Goal: Check status: Check status

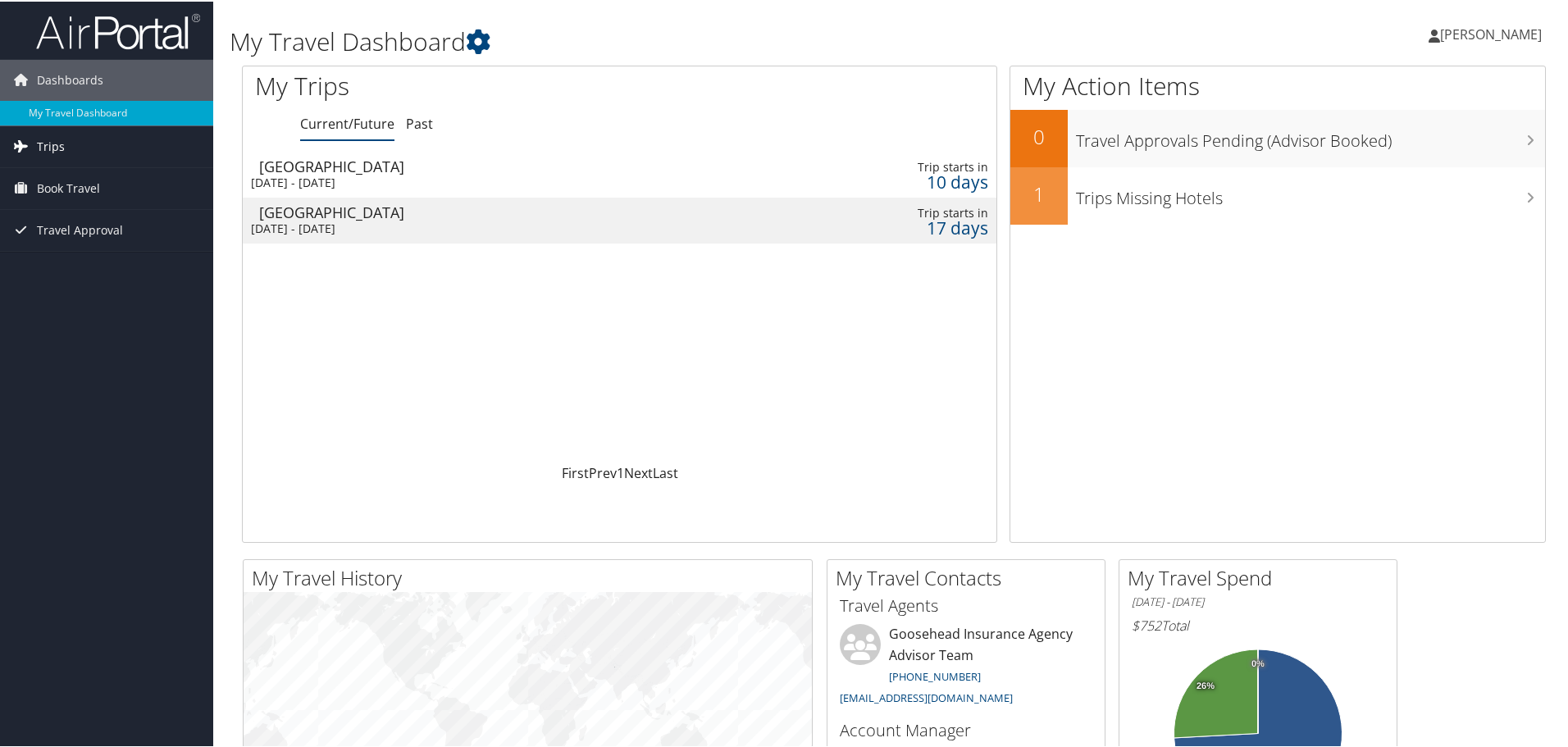
click at [64, 143] on link "Trips" at bounding box center [107, 145] width 214 height 41
click at [90, 180] on link "Current/Future Trips" at bounding box center [107, 178] width 214 height 24
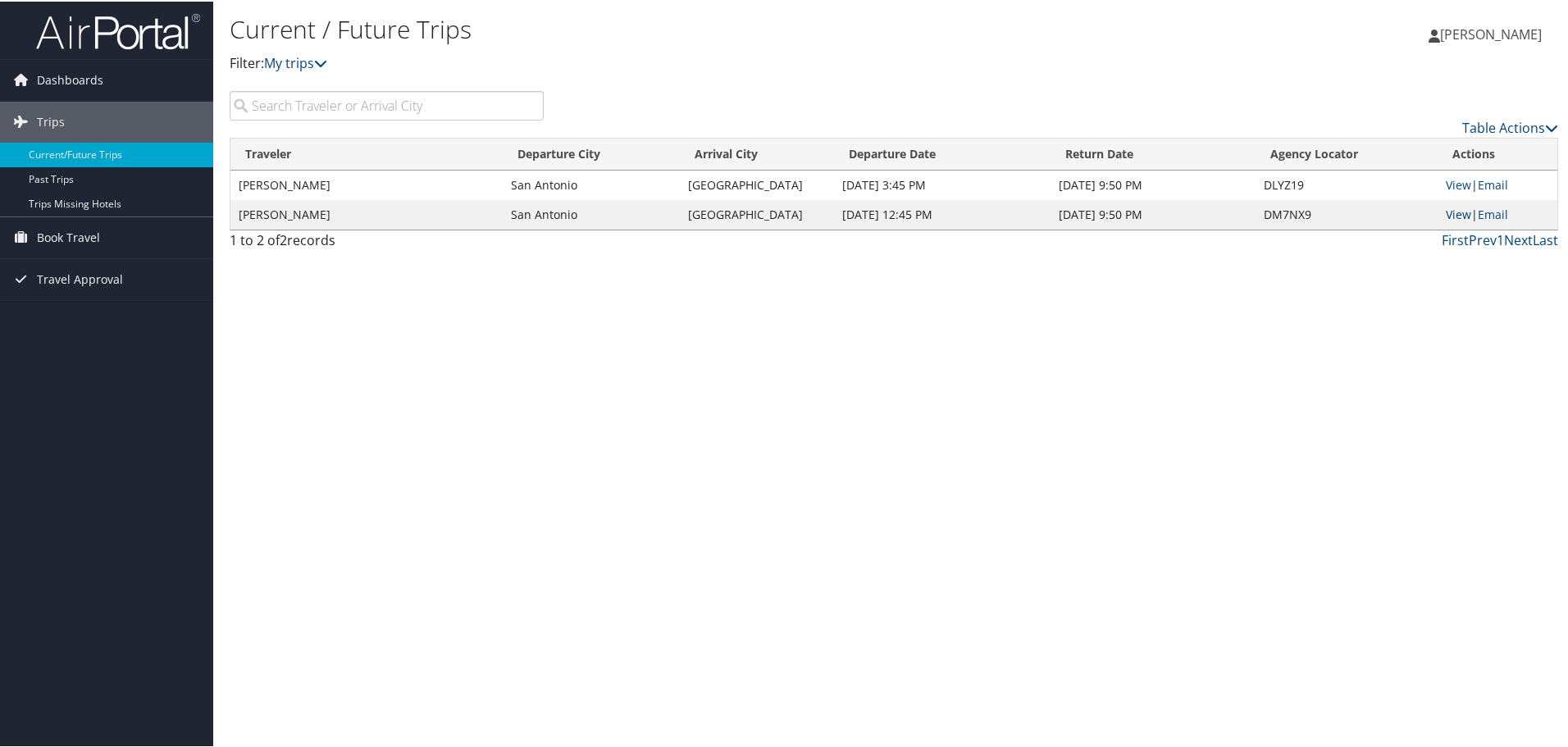
click at [1451, 214] on link "View" at bounding box center [1458, 213] width 25 height 16
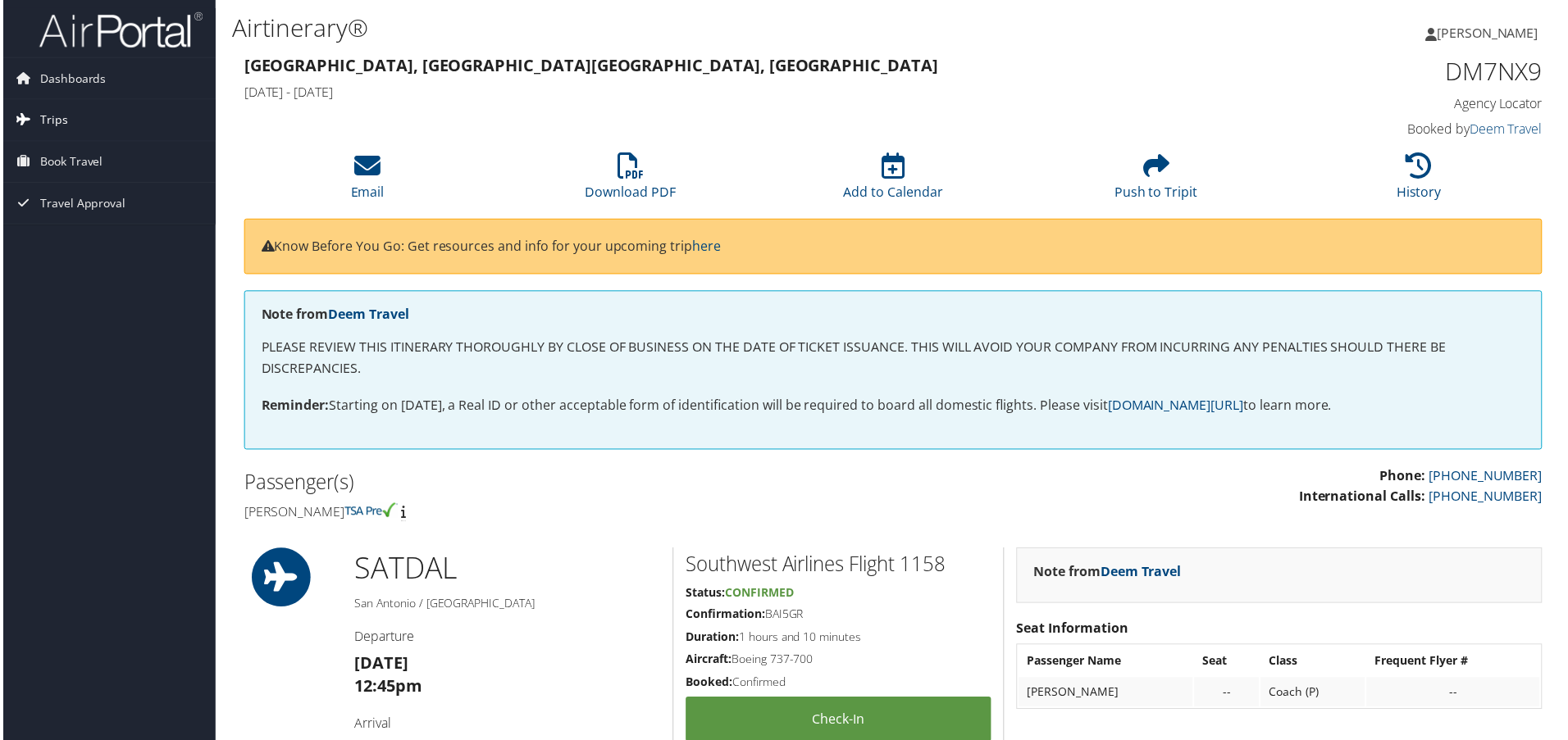
click at [62, 116] on span "Trips" at bounding box center [51, 121] width 28 height 41
click at [66, 155] on link "Current/Future Trips" at bounding box center [107, 154] width 214 height 24
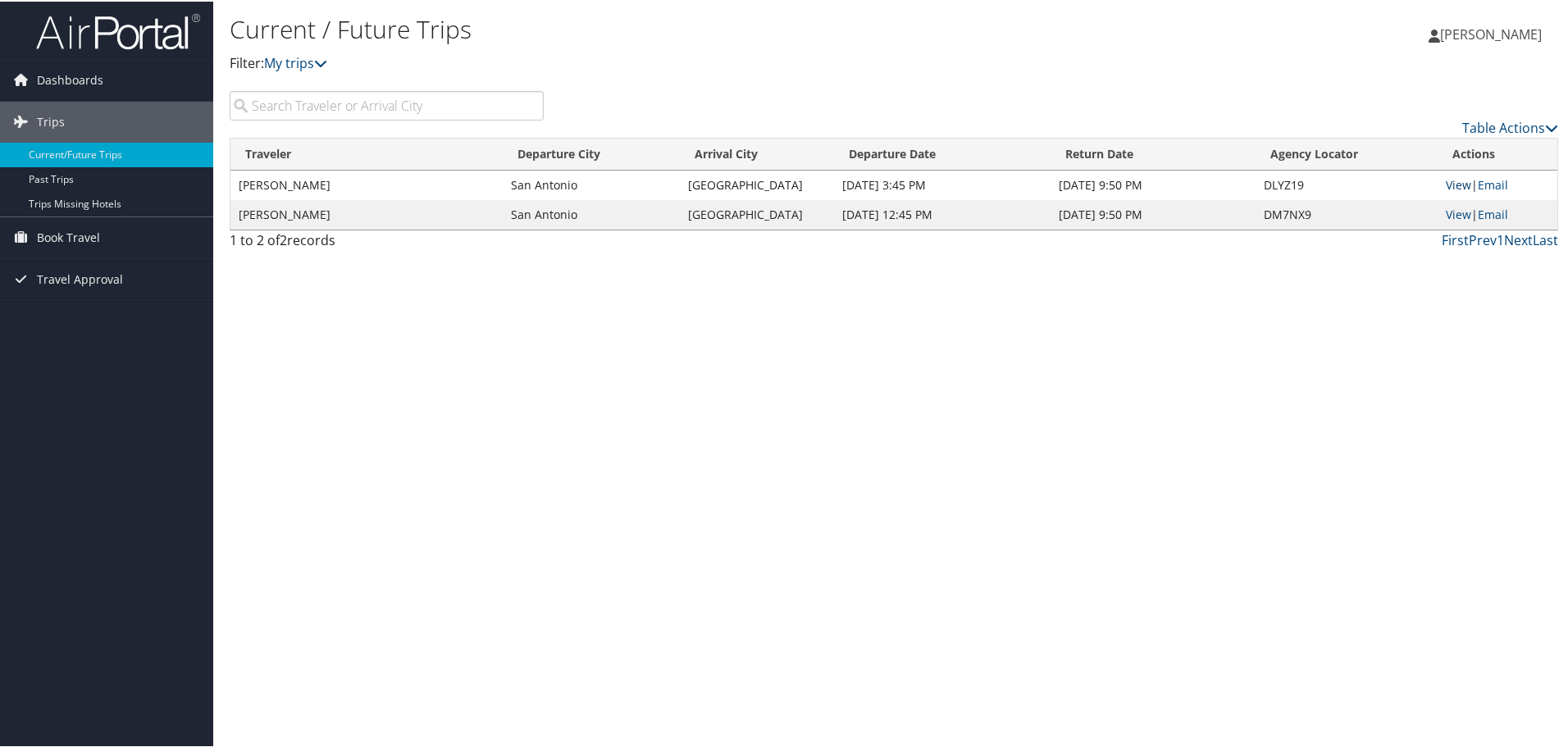
click at [1455, 184] on link "View" at bounding box center [1458, 183] width 25 height 16
